Goal: Task Accomplishment & Management: Manage account settings

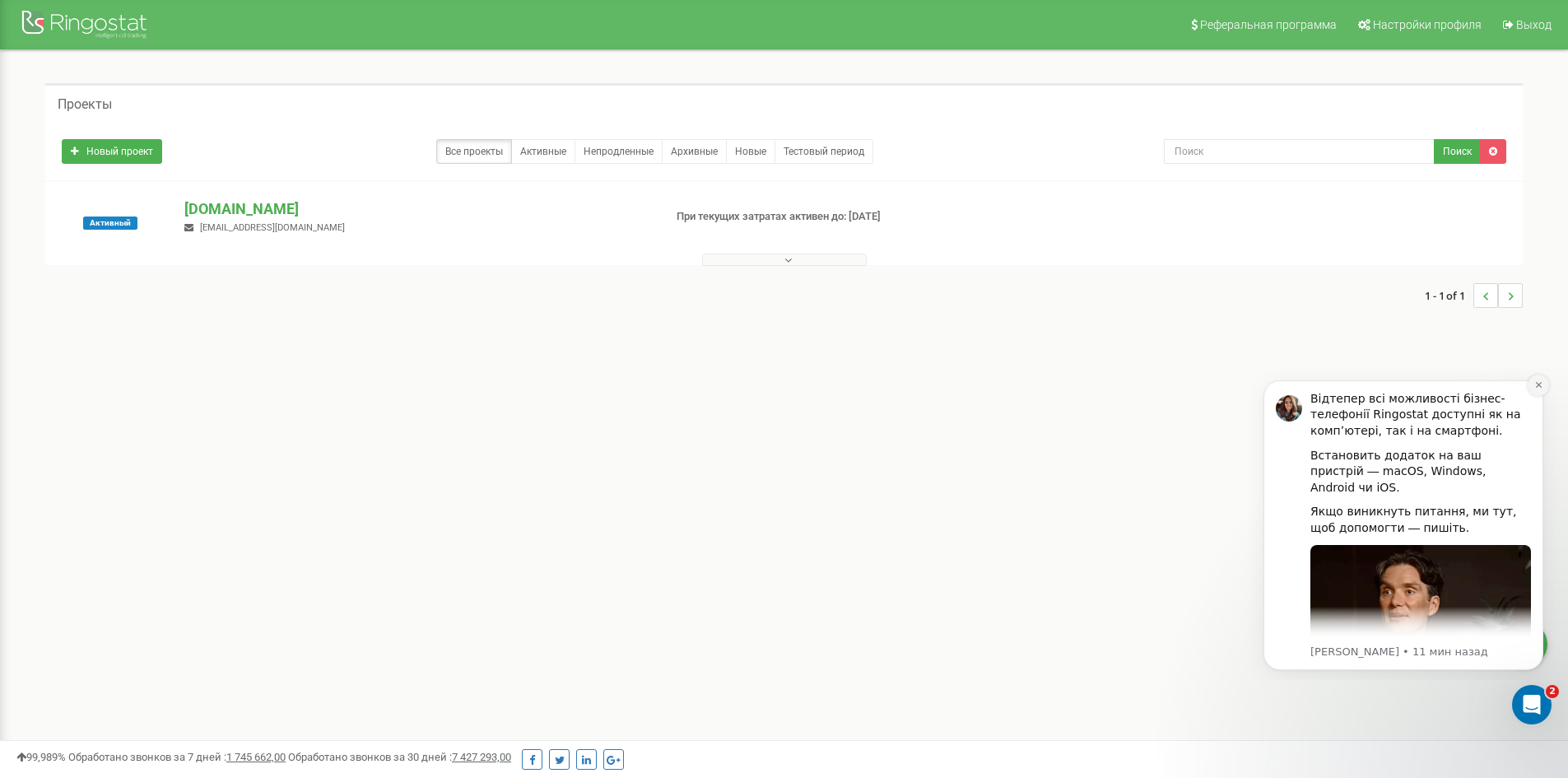
drag, startPoint x: 1538, startPoint y: 381, endPoint x: 2777, endPoint y: 744, distance: 1291.1
click at [1538, 381] on icon "Dismiss notification" at bounding box center [1537, 385] width 9 height 9
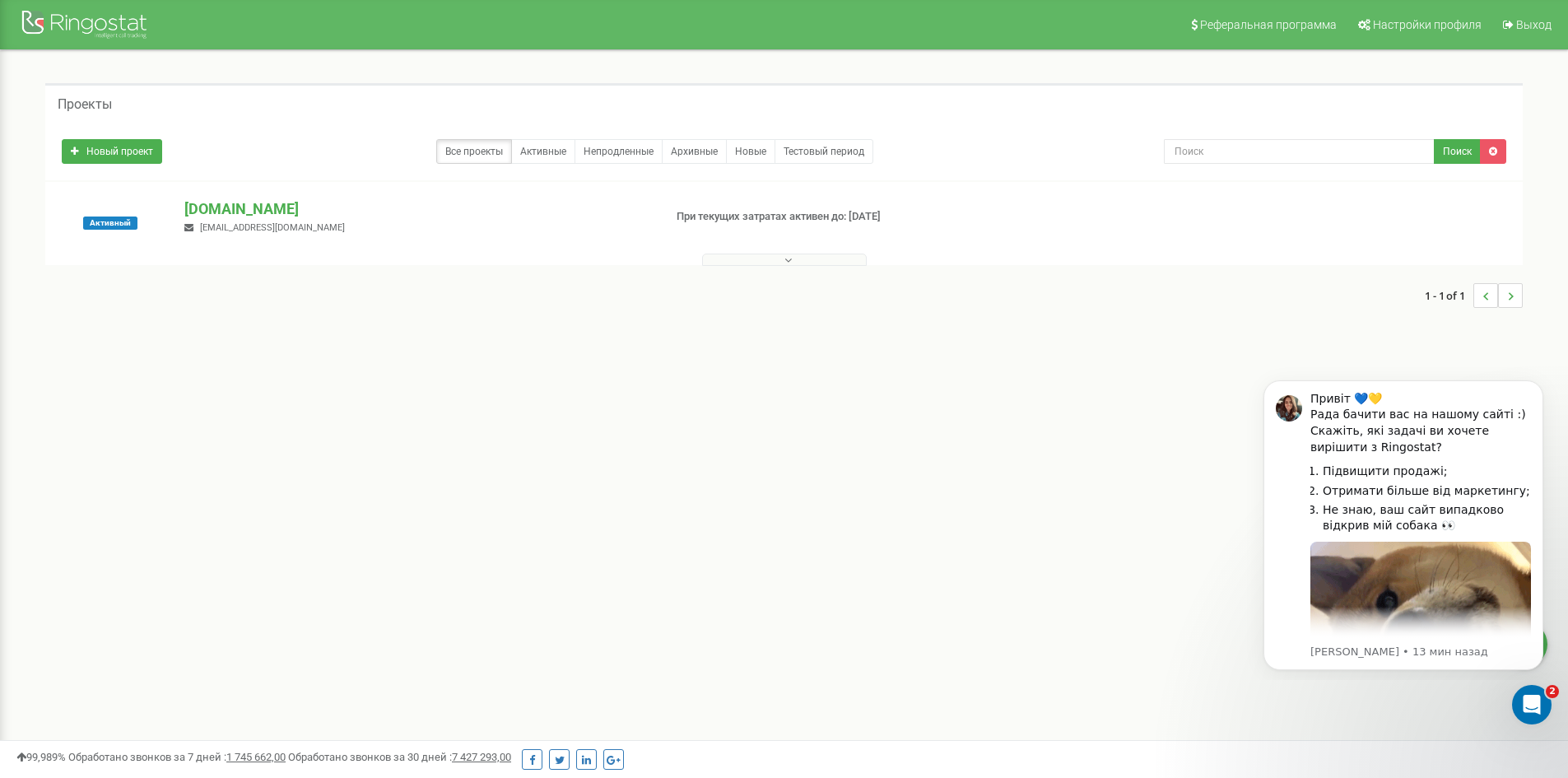
click at [812, 261] on button at bounding box center [784, 259] width 165 height 13
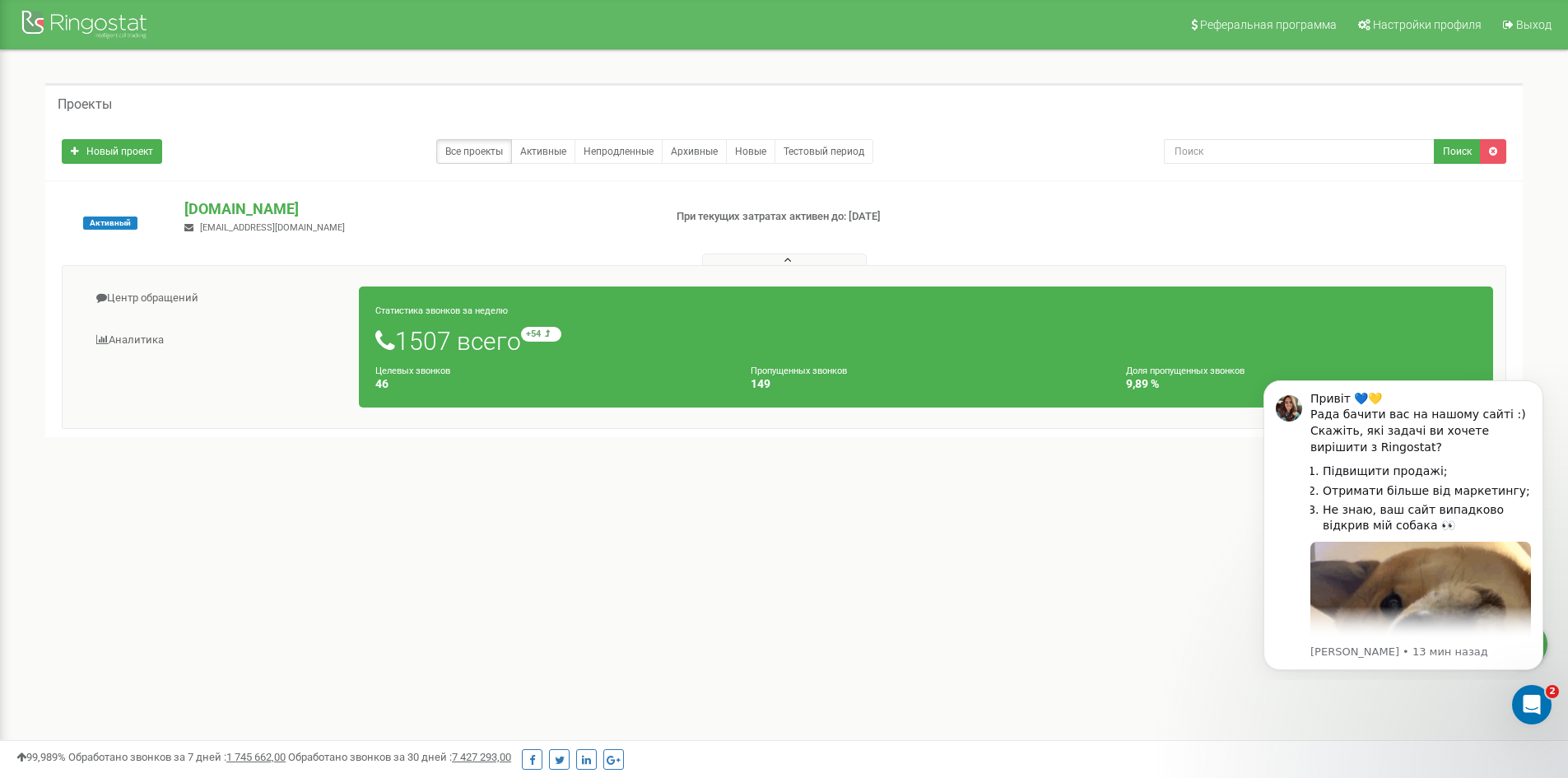
click at [788, 256] on icon at bounding box center [788, 260] width 8 height 12
